Goal: Navigation & Orientation: Find specific page/section

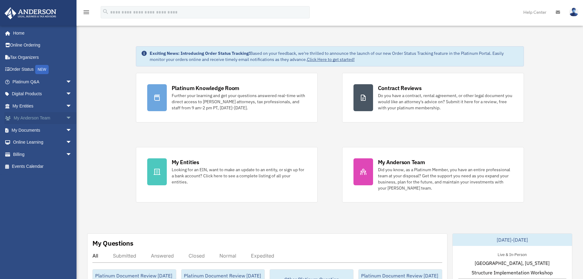
click at [34, 117] on link "My [PERSON_NAME] Team arrow_drop_down" at bounding box center [42, 118] width 77 height 12
click at [66, 117] on span "arrow_drop_down" at bounding box center [72, 118] width 12 height 13
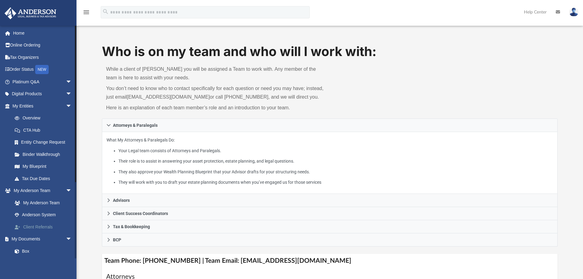
click at [31, 225] on link "Client Referrals" at bounding box center [45, 227] width 72 height 12
